Goal: Information Seeking & Learning: Learn about a topic

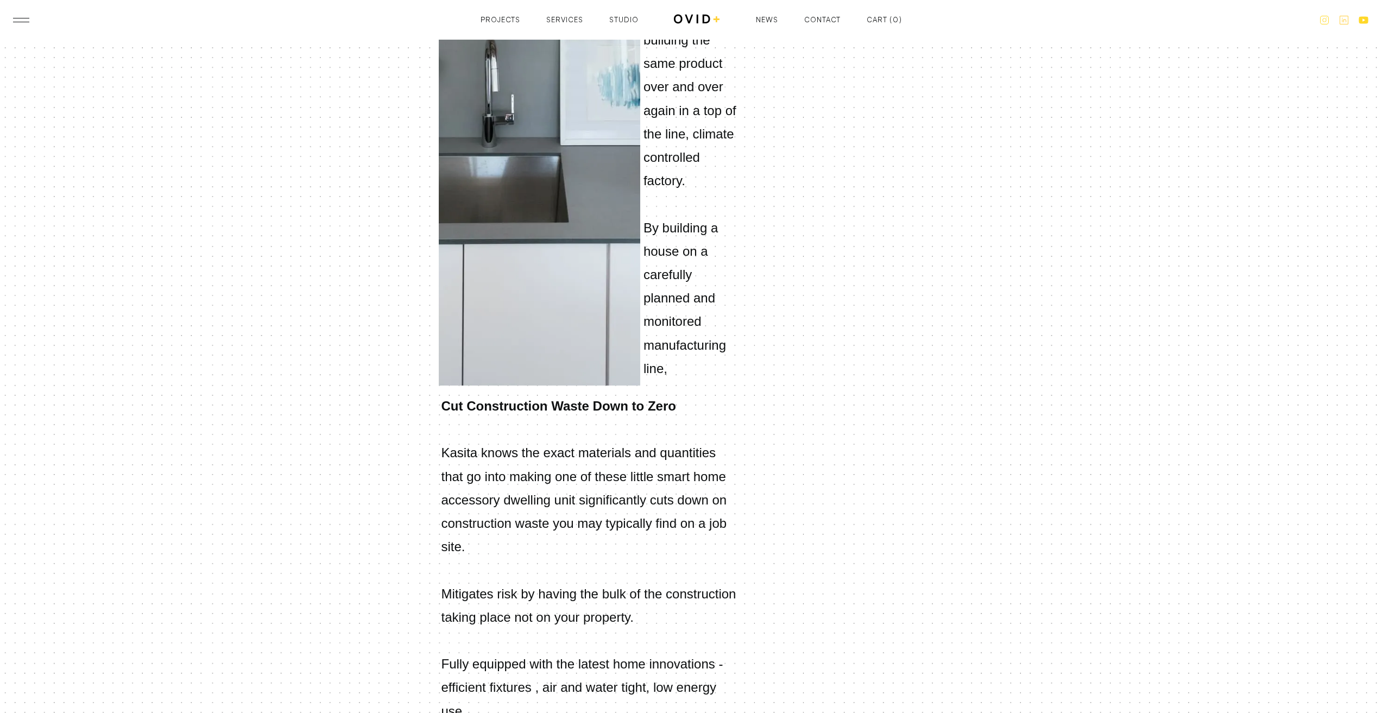
scroll to position [1738, 0]
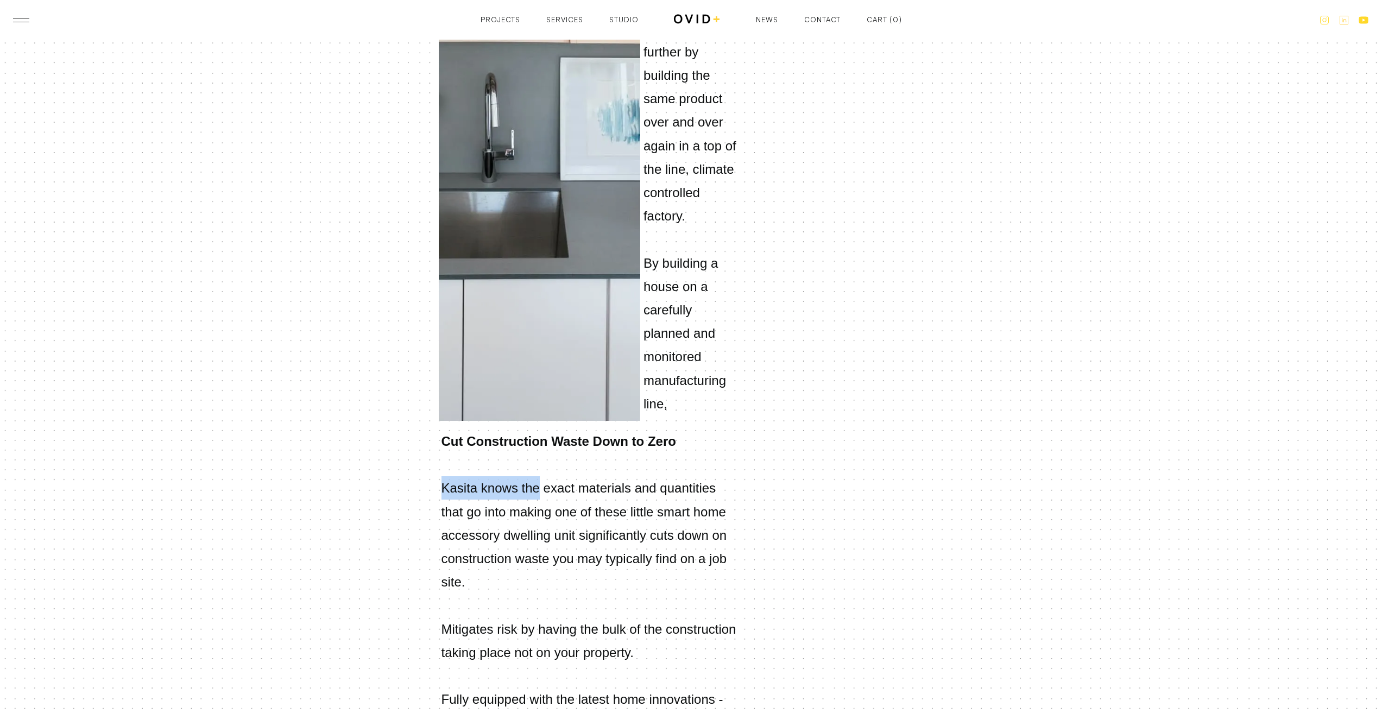
drag, startPoint x: 442, startPoint y: 272, endPoint x: 528, endPoint y: 274, distance: 85.8
click at [528, 430] on p "Cut Construction Waste Down to Zero ‍ Kasita knows the exact materials and quan…" at bounding box center [590, 594] width 303 height 329
click at [550, 430] on p "Cut Construction Waste Down to Zero ‍ Kasita knows the exact materials and quan…" at bounding box center [590, 594] width 303 height 329
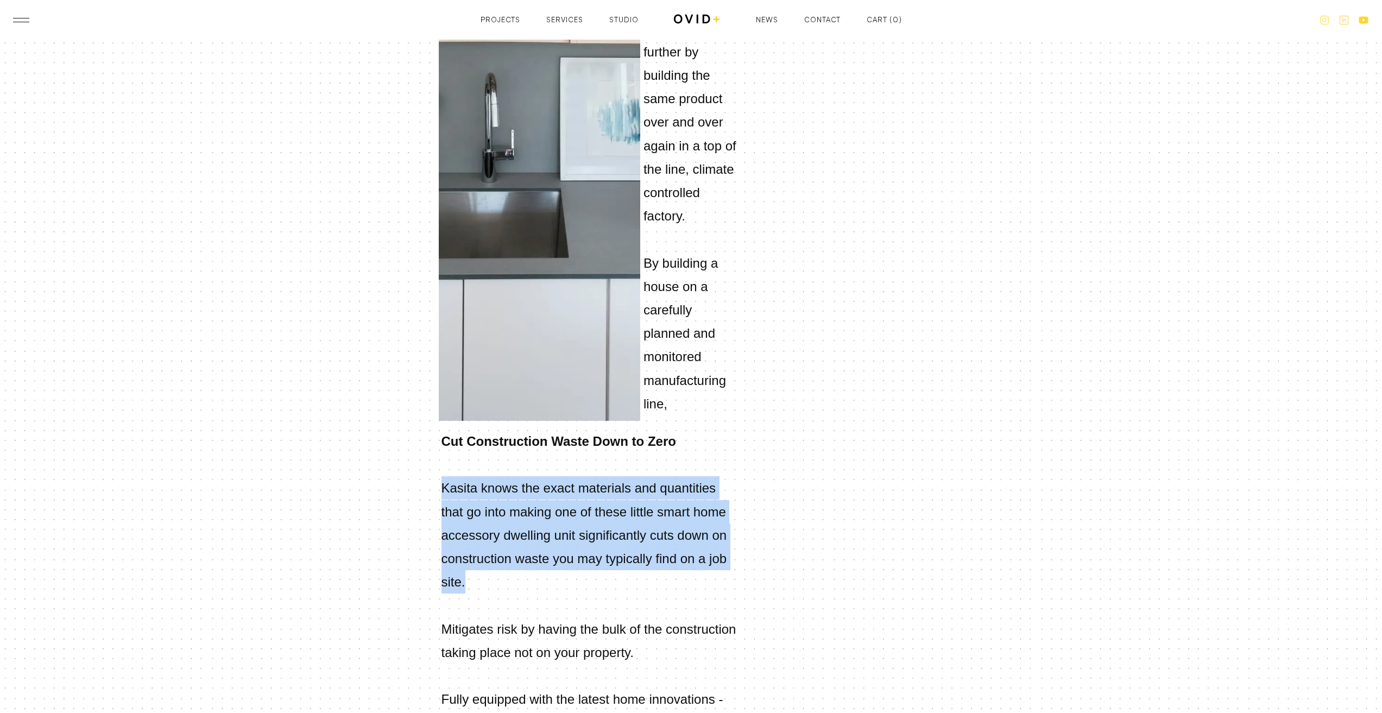
drag, startPoint x: 438, startPoint y: 273, endPoint x: 700, endPoint y: 332, distance: 268.9
click at [700, 430] on p "Cut Construction Waste Down to Zero ‍ Kasita knows the exact materials and quan…" at bounding box center [590, 594] width 303 height 329
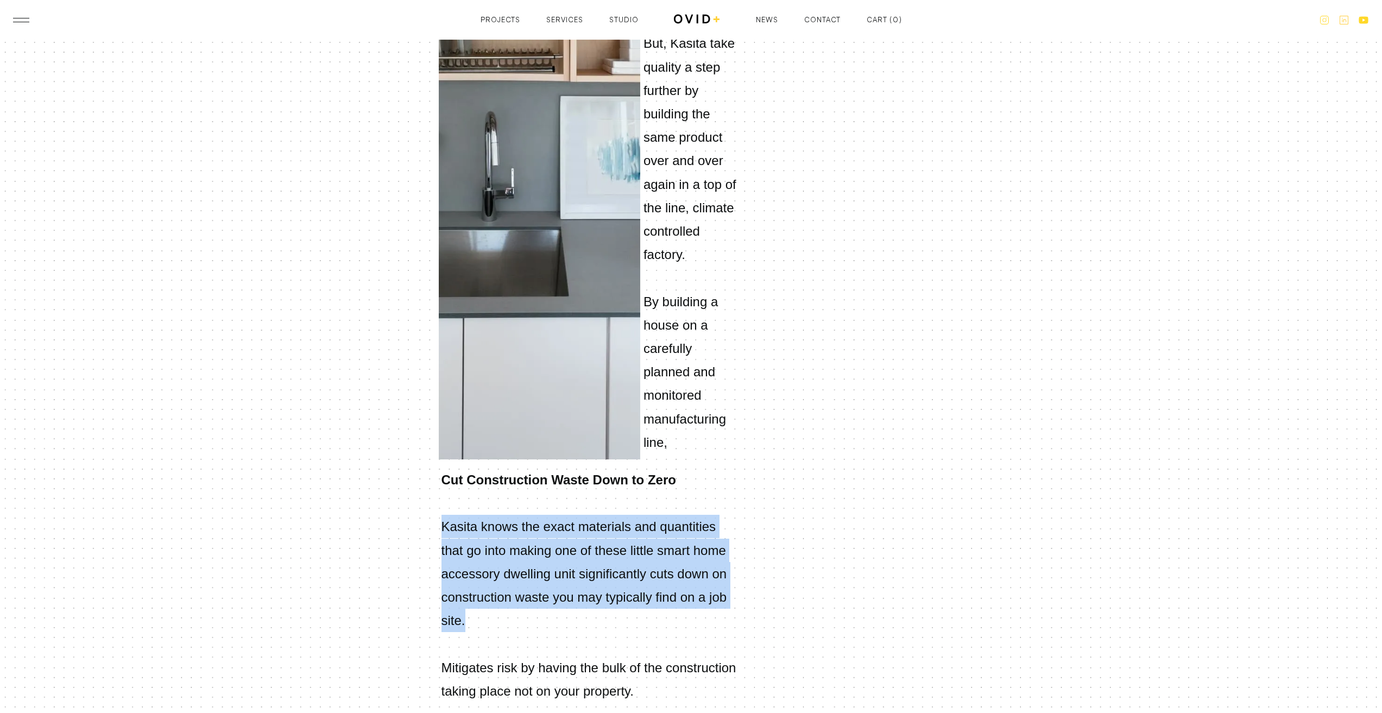
scroll to position [1495, 0]
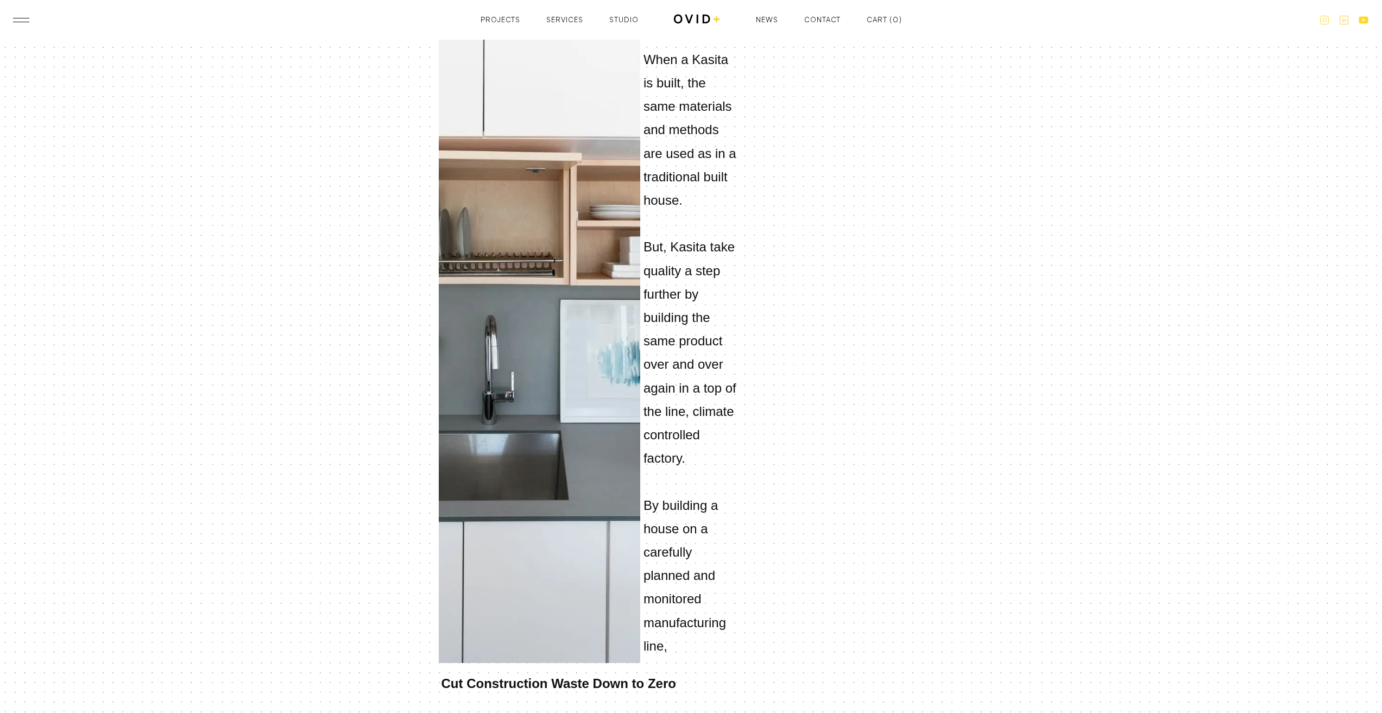
click at [749, 530] on div "What is Kasita? Kasita is a smart, modern, micro home designed to fit in the he…" at bounding box center [691, 295] width 505 height 2055
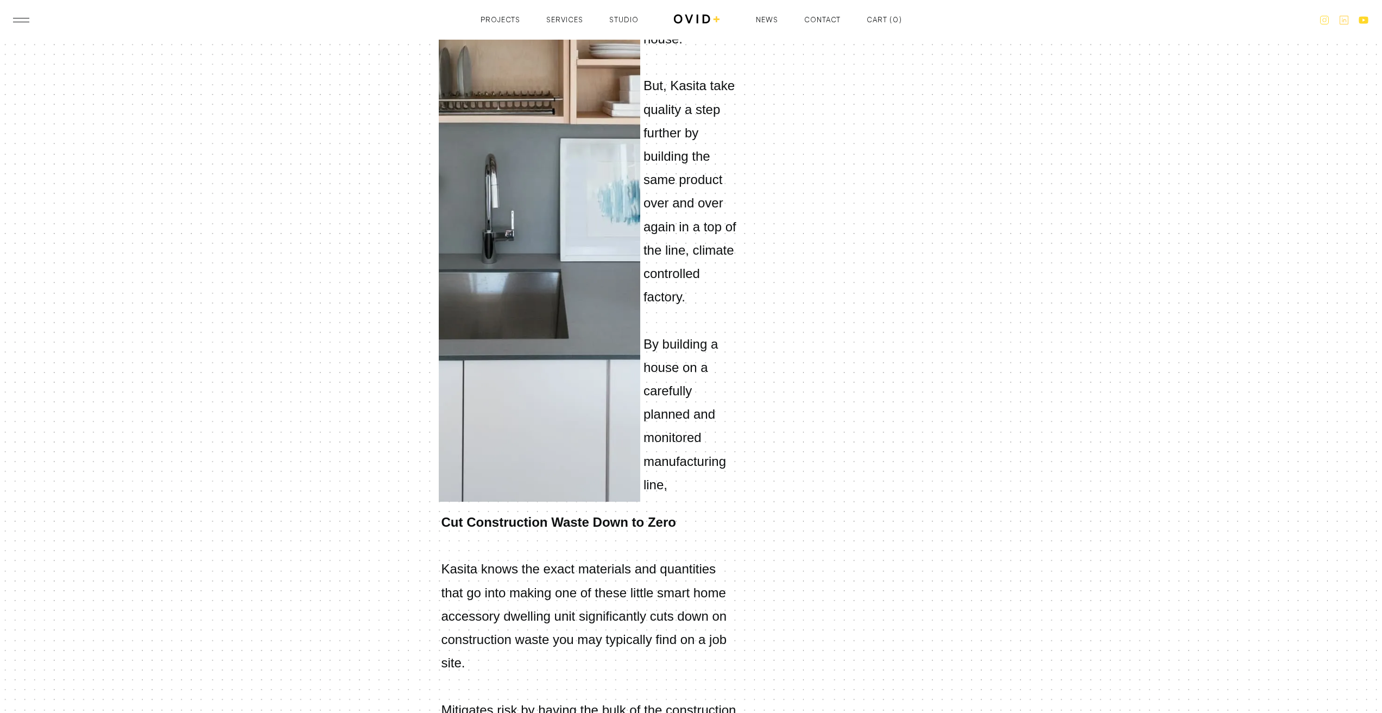
scroll to position [1658, 0]
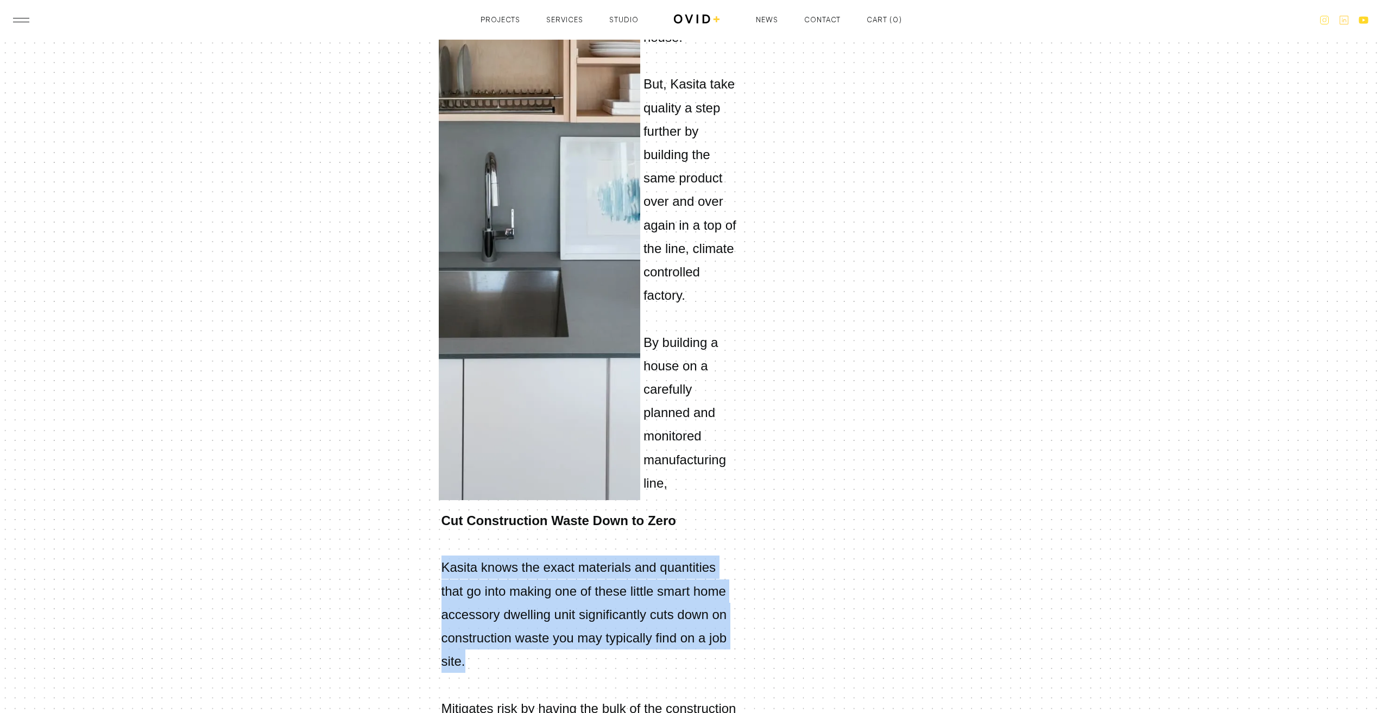
drag, startPoint x: 441, startPoint y: 342, endPoint x: 668, endPoint y: 432, distance: 244.5
click at [668, 509] on p "Cut Construction Waste Down to Zero ‍ Kasita knows the exact materials and quan…" at bounding box center [590, 673] width 303 height 329
copy p "Kasita knows the exact materials and quantities that go into making one of thes…"
